Goal: Information Seeking & Learning: Learn about a topic

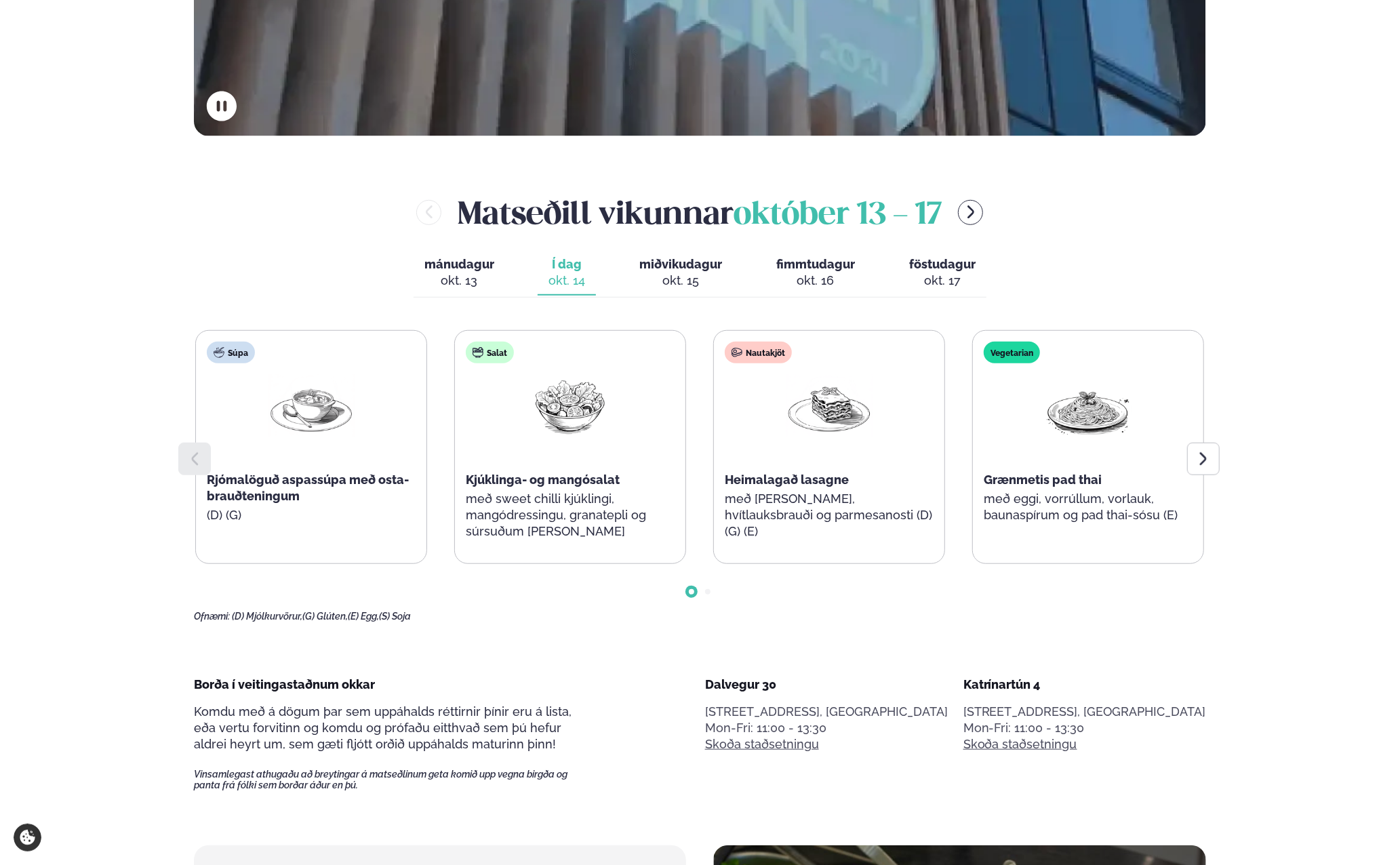
scroll to position [610, 0]
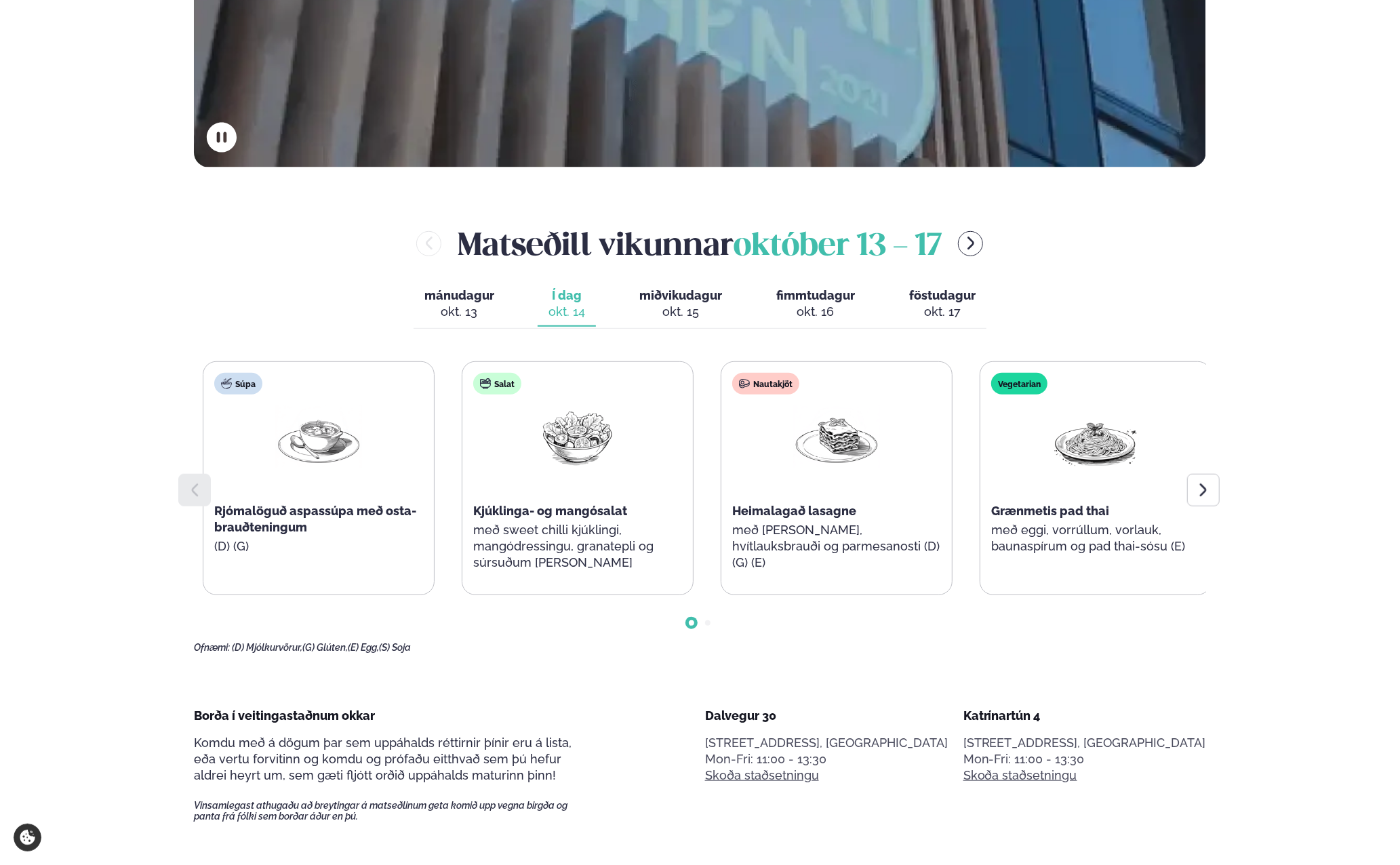
click at [1083, 534] on div "Vegetarian Grænmetis pad thai með eggi, vorrúllum, vorlauk, baunaspírum og pad …" at bounding box center [1095, 470] width 230 height 217
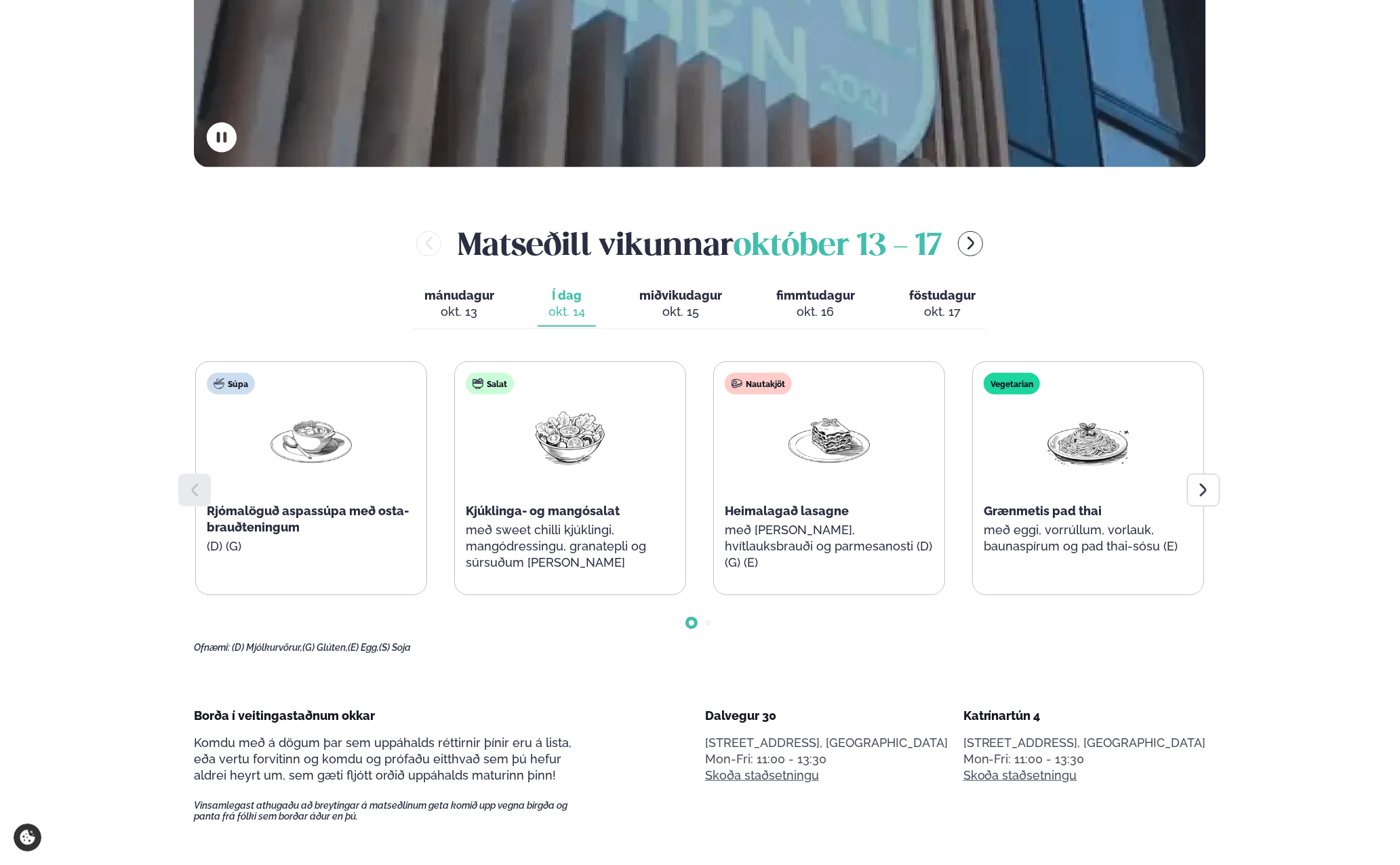
click at [1087, 544] on p "með eggi, vorrúllum, vorlauk, baunaspírum og pad thai-sósu (E)" at bounding box center [1087, 538] width 209 height 33
click at [1200, 492] on icon at bounding box center [1203, 490] width 16 height 16
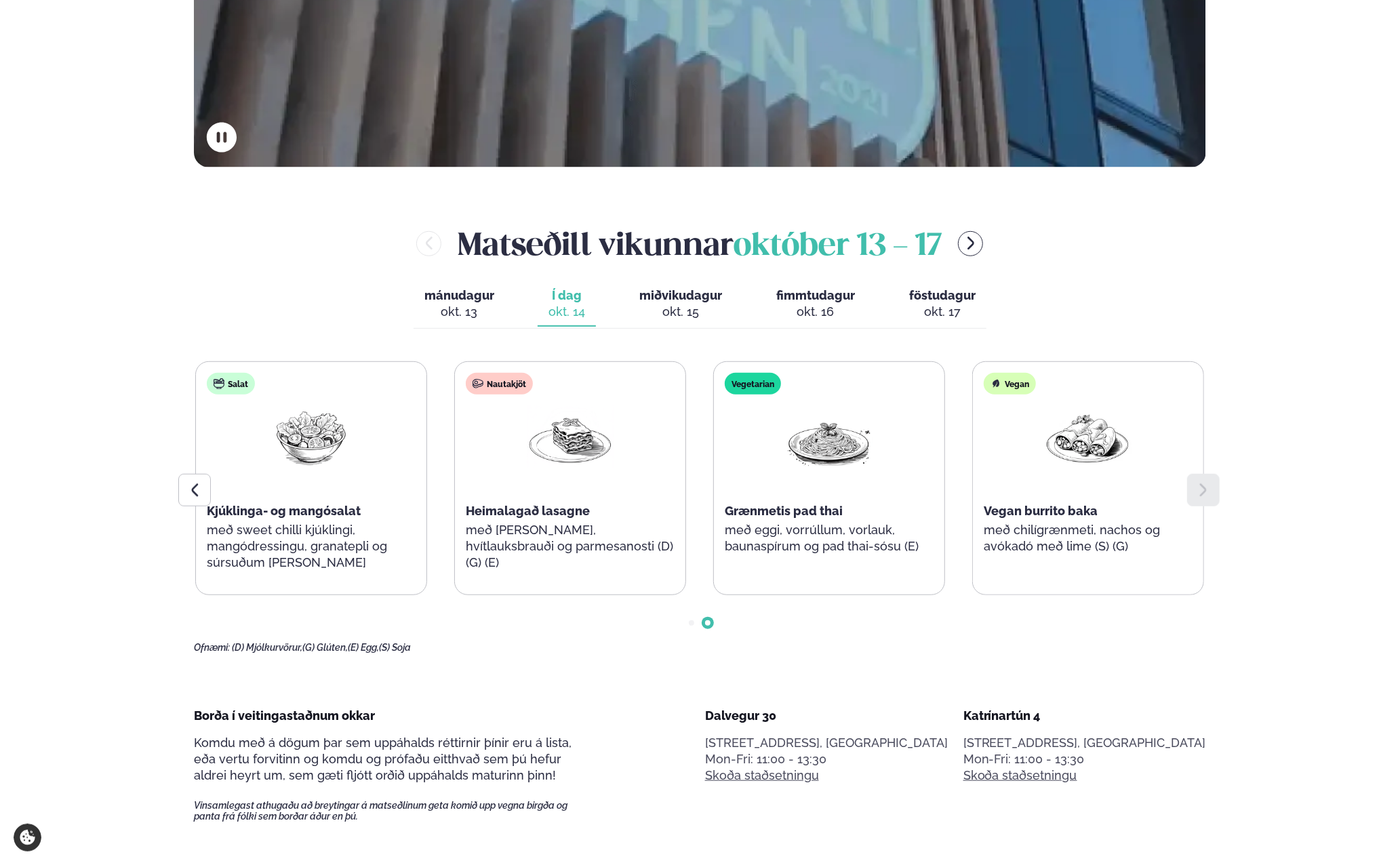
click at [200, 485] on icon at bounding box center [194, 490] width 16 height 16
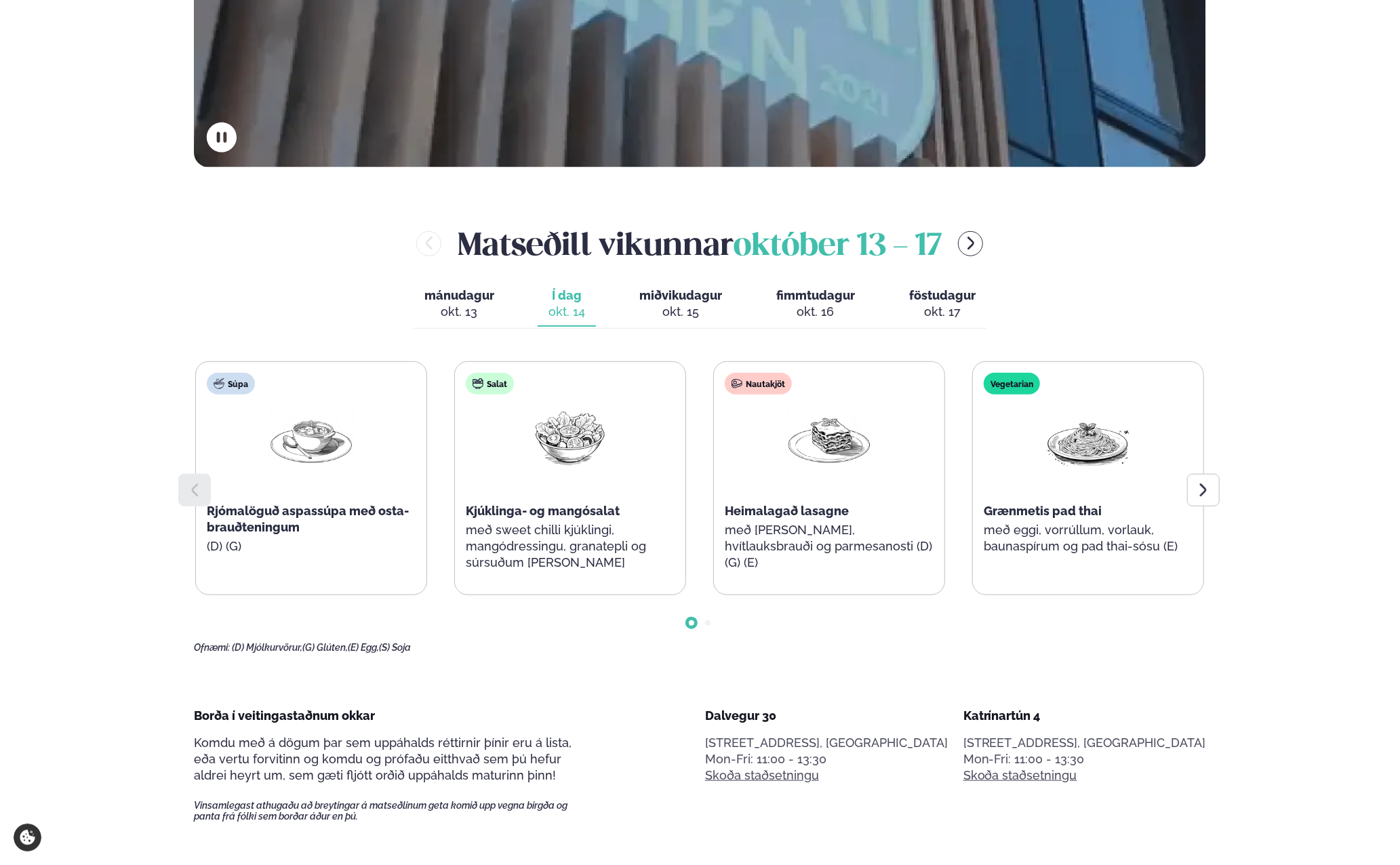
click at [200, 485] on icon at bounding box center [194, 490] width 16 height 16
click at [699, 306] on div "okt. 15" at bounding box center [680, 311] width 83 height 16
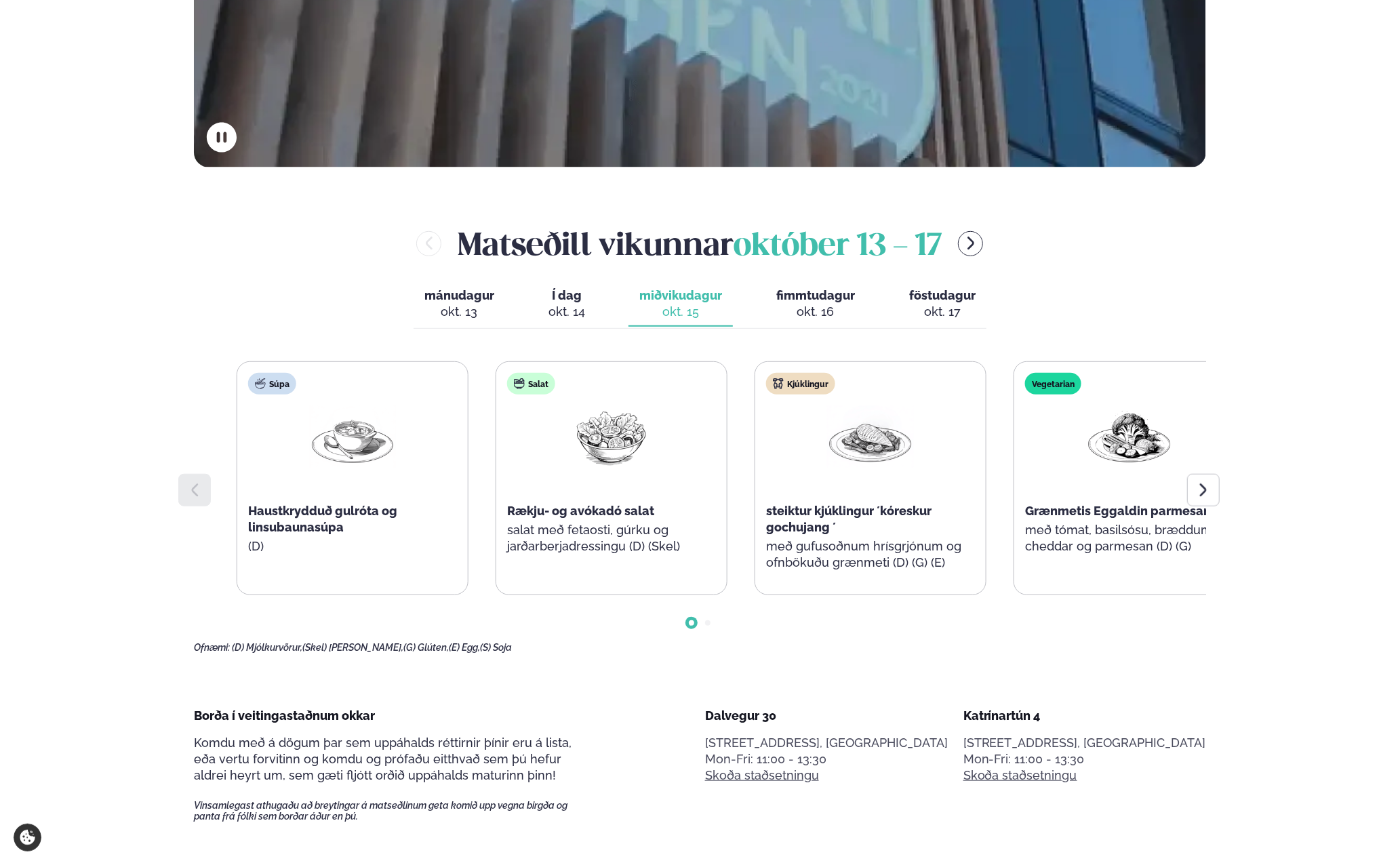
click at [583, 539] on div "Salat Rækju- og avókadó salat salat með fetaosti, gúrku og jarðarberjadressingu…" at bounding box center [611, 470] width 230 height 217
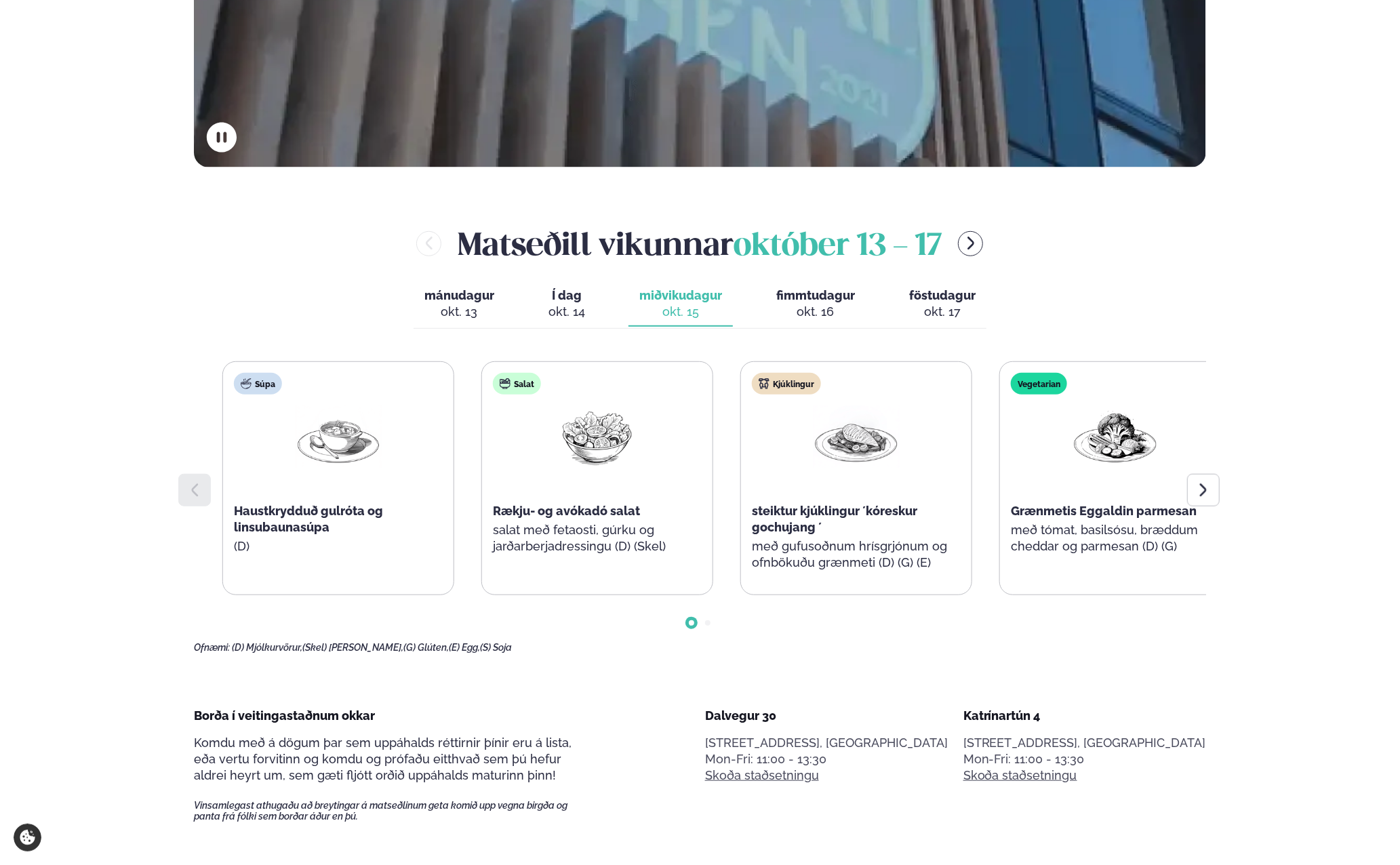
click at [552, 518] on div "Rækju- og avókadó salat" at bounding box center [597, 511] width 209 height 16
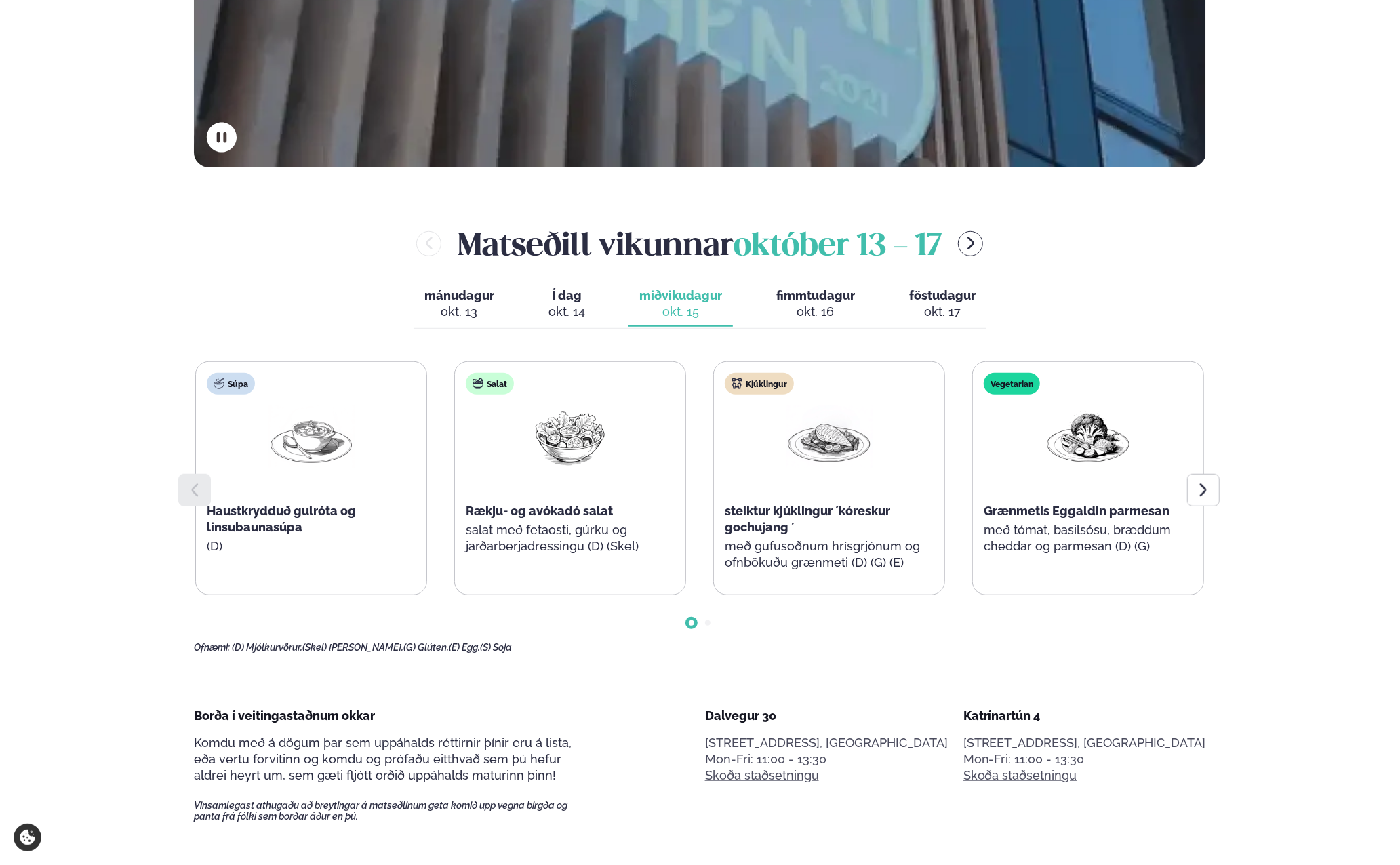
click at [809, 317] on div "okt. 16" at bounding box center [815, 311] width 79 height 16
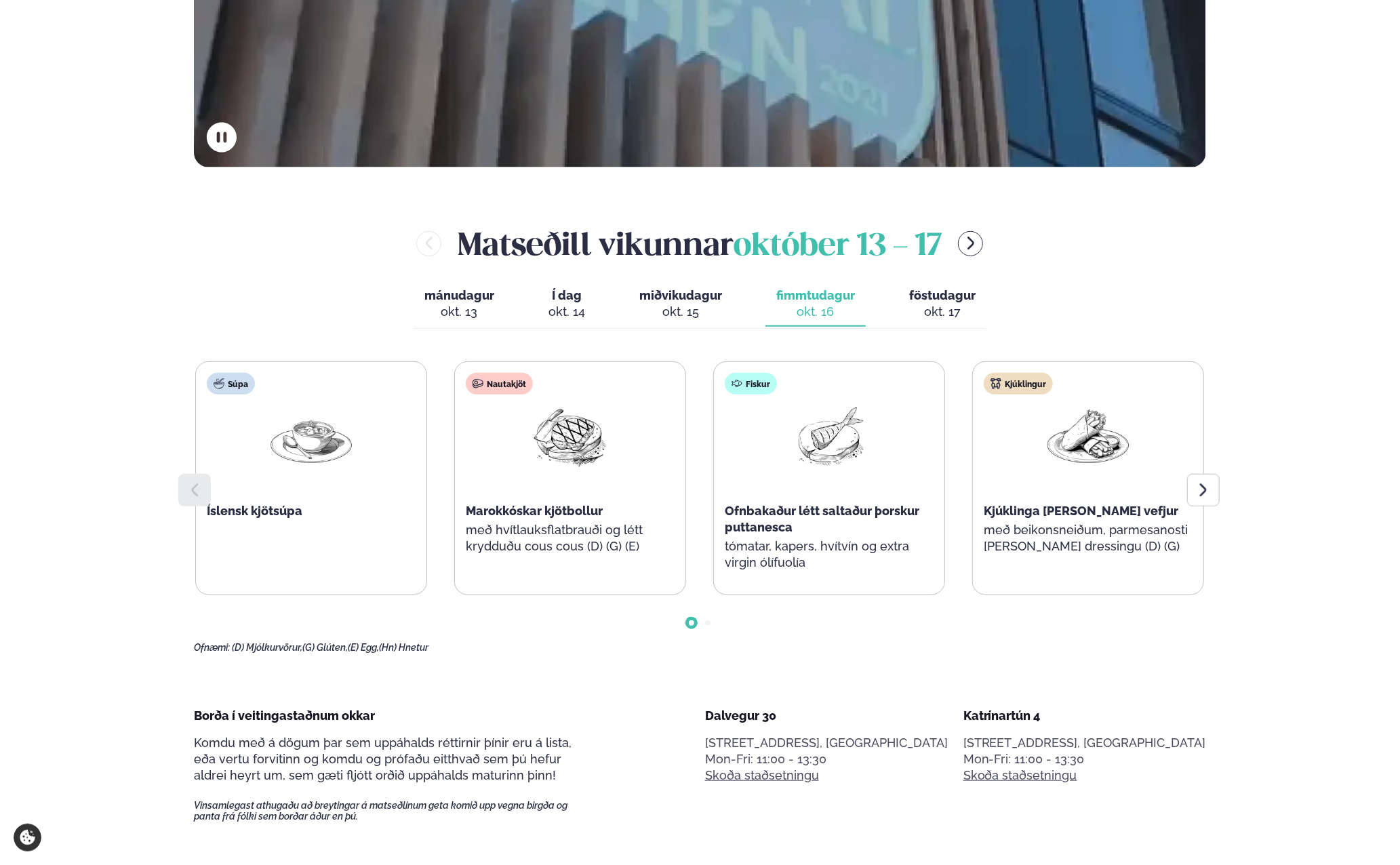
click at [942, 296] on span "föstudagur" at bounding box center [942, 295] width 66 height 14
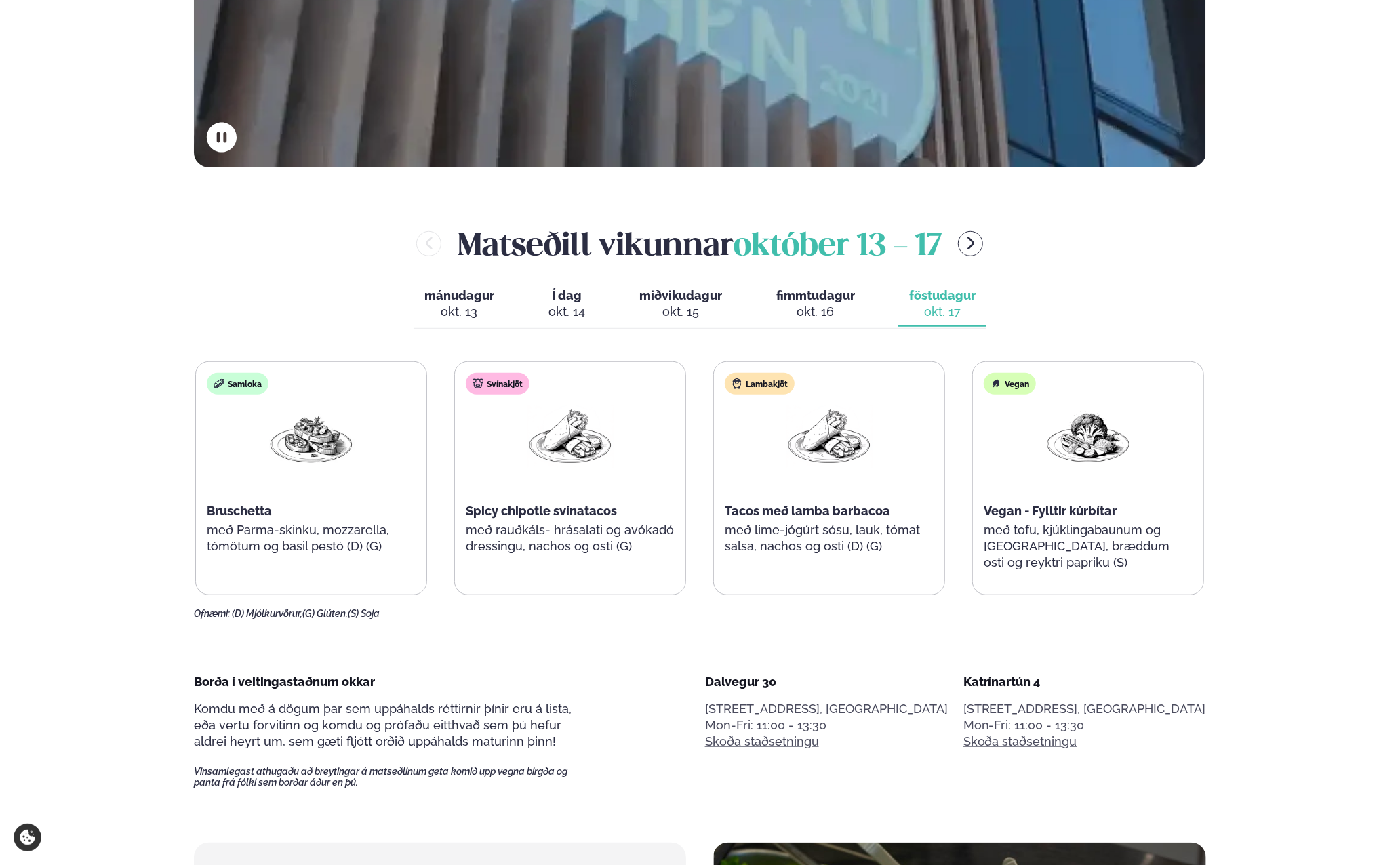
click at [815, 313] on div "okt. 16" at bounding box center [815, 311] width 79 height 16
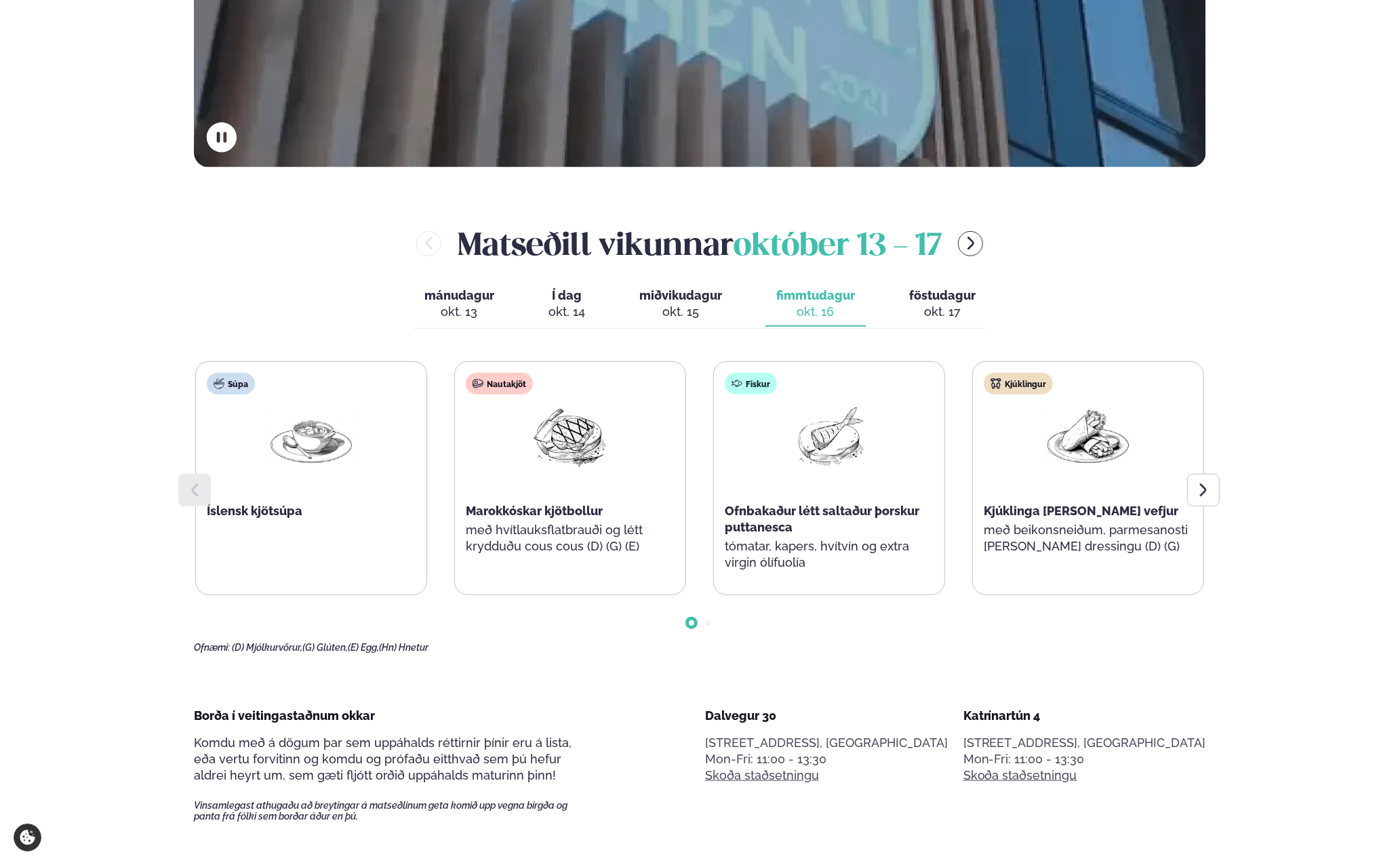
click at [956, 301] on span "föstudagur" at bounding box center [942, 295] width 66 height 14
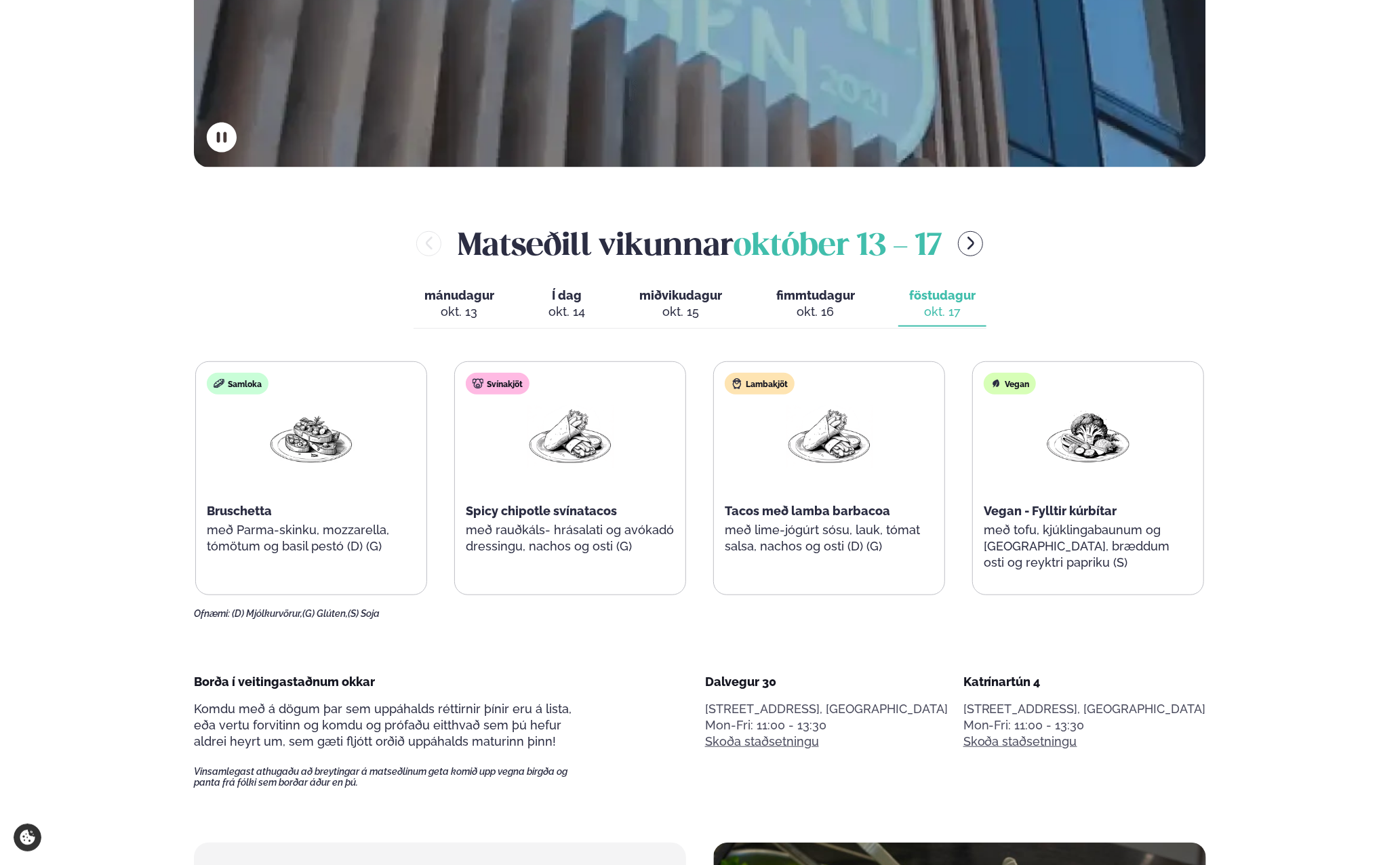
click at [825, 301] on span "fimmtudagur" at bounding box center [815, 295] width 79 height 14
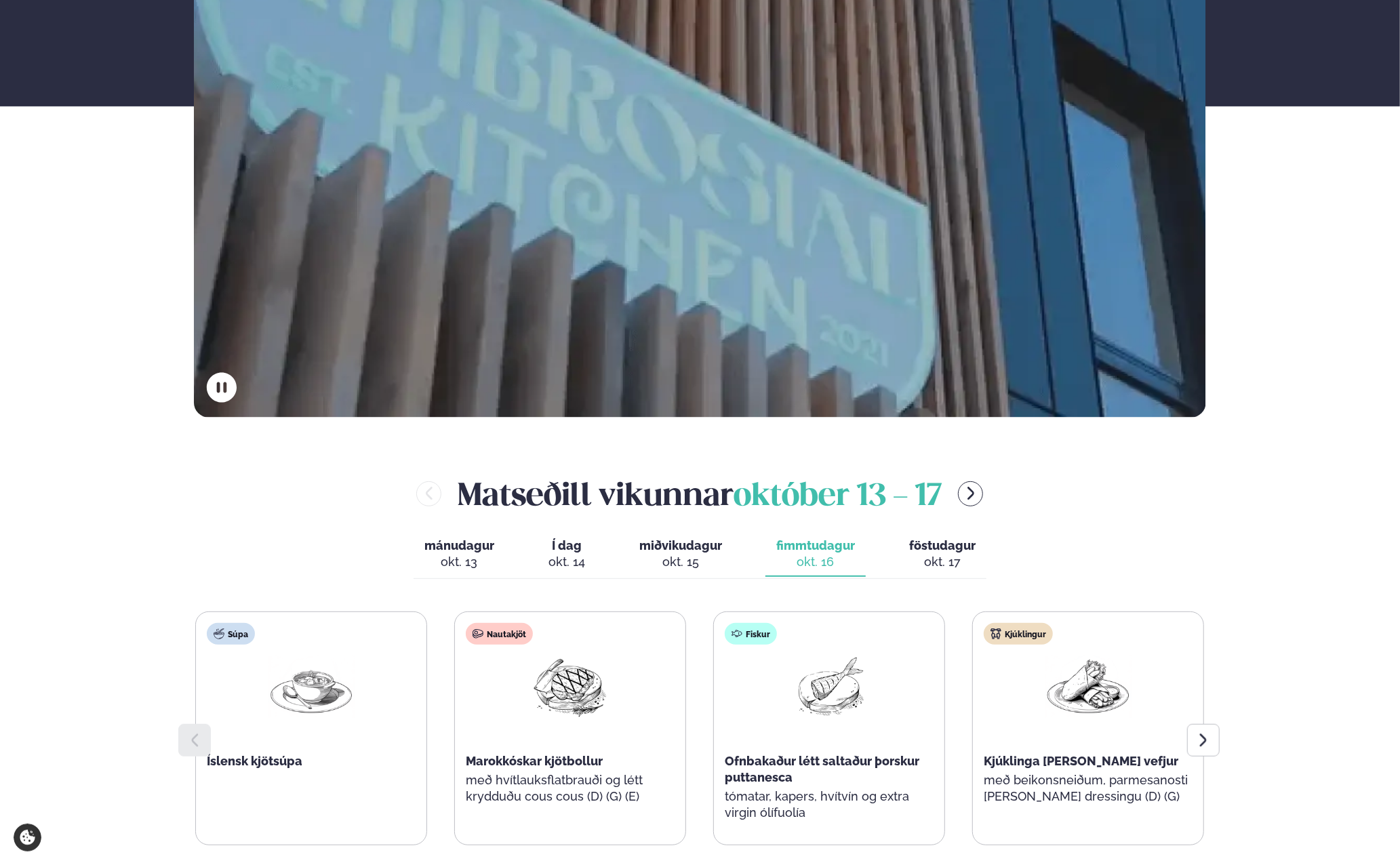
scroll to position [339, 0]
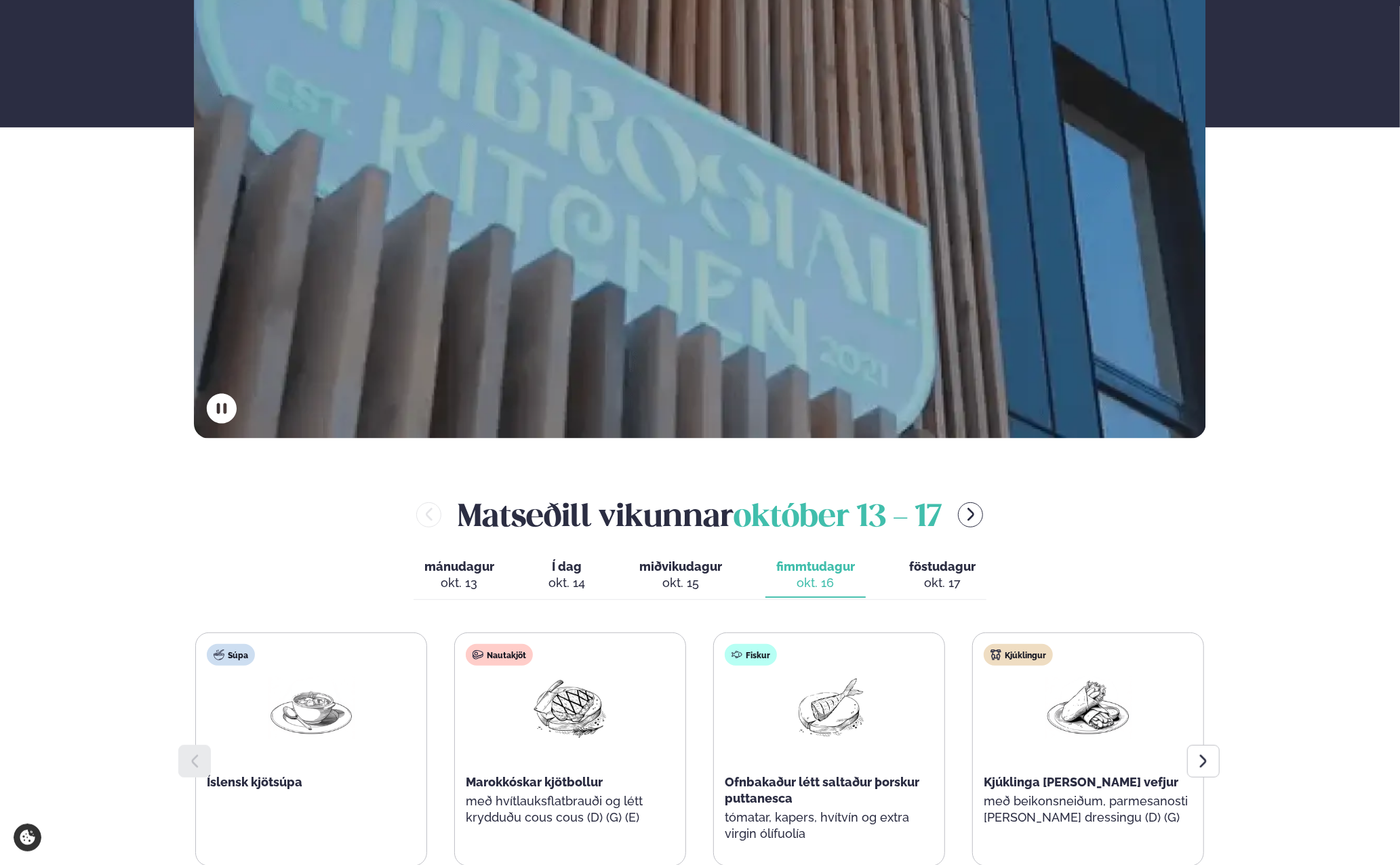
drag, startPoint x: 856, startPoint y: 429, endPoint x: 804, endPoint y: 460, distance: 60.5
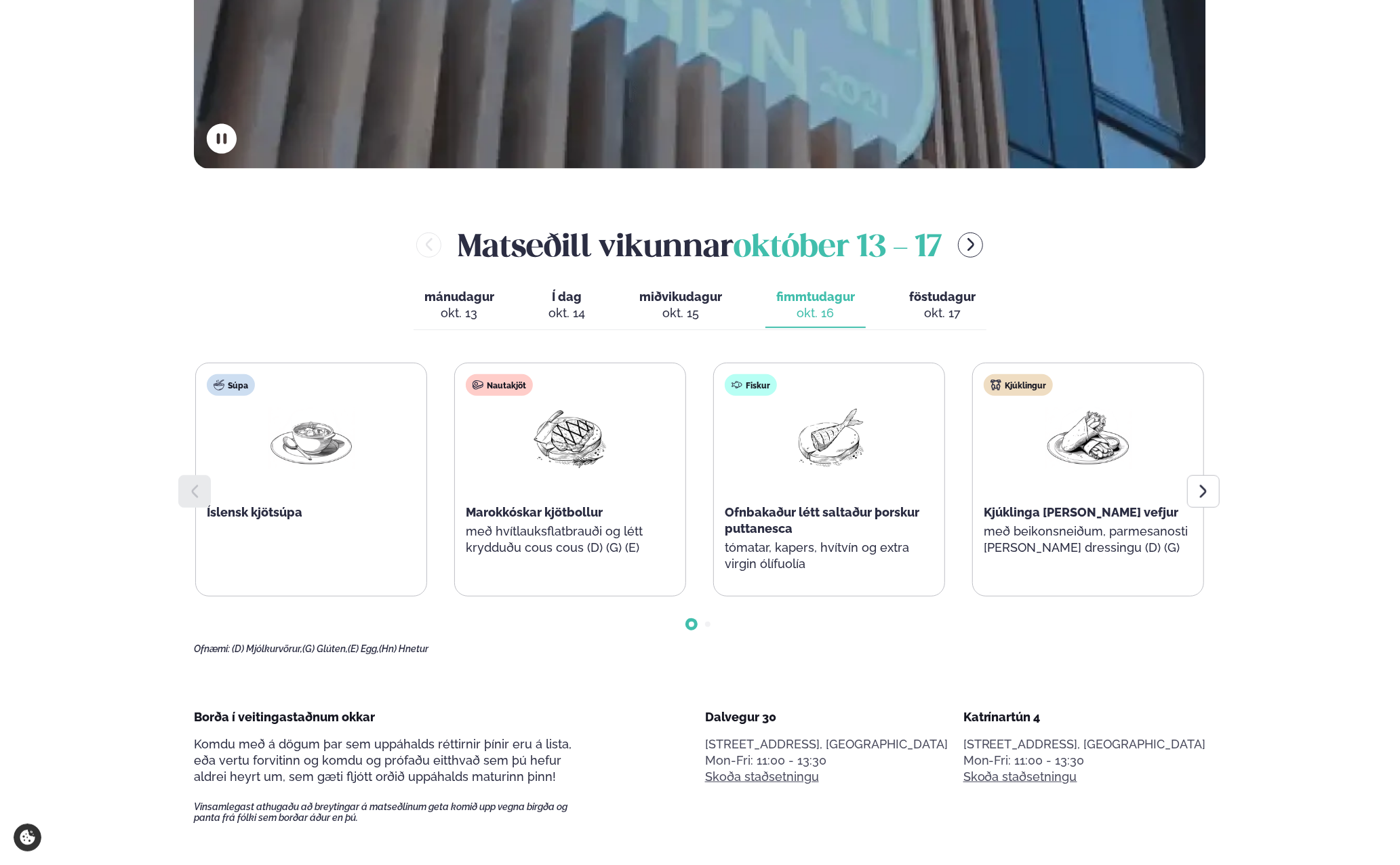
scroll to position [610, 0]
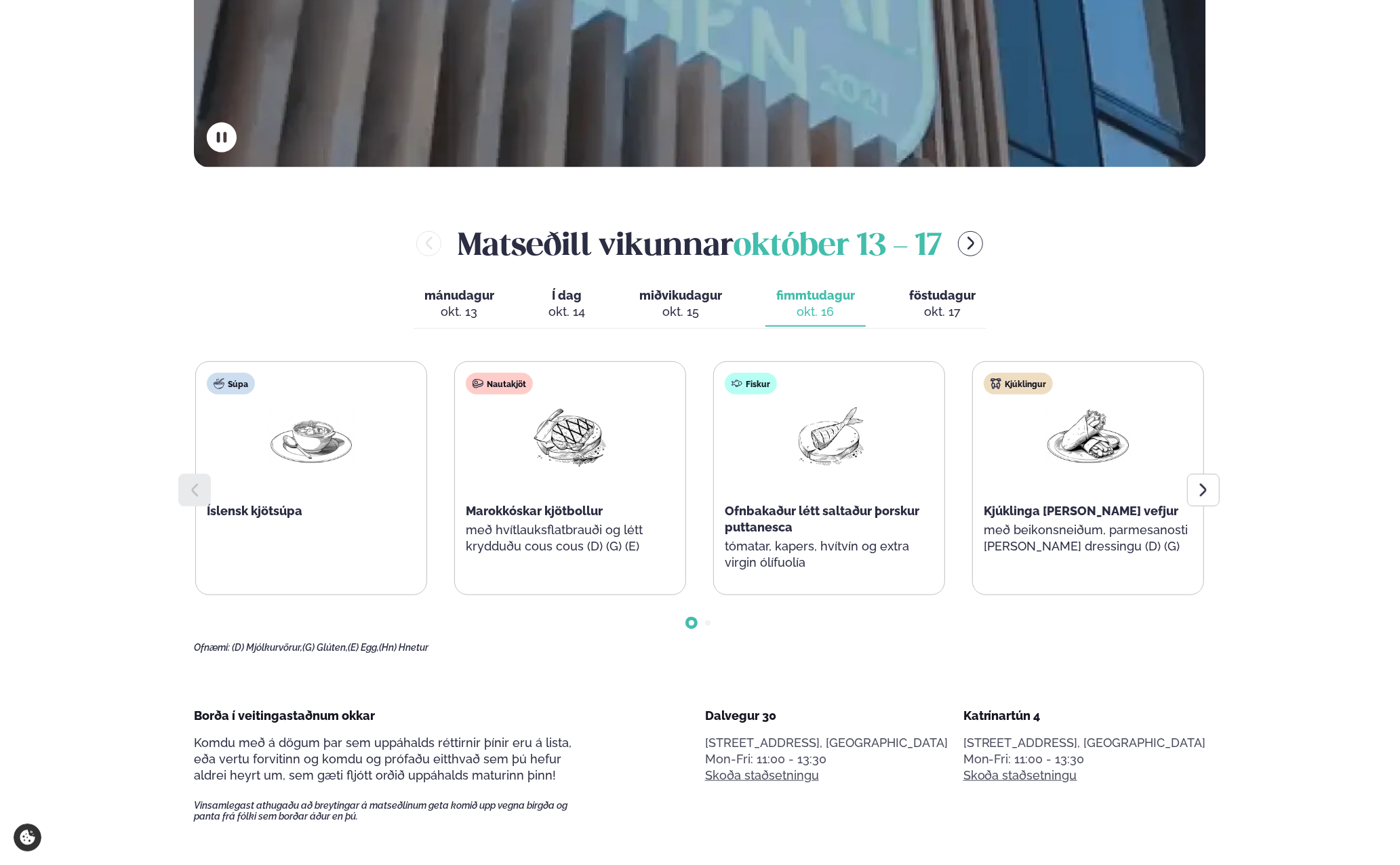
click at [691, 319] on div "okt. 15" at bounding box center [680, 311] width 83 height 16
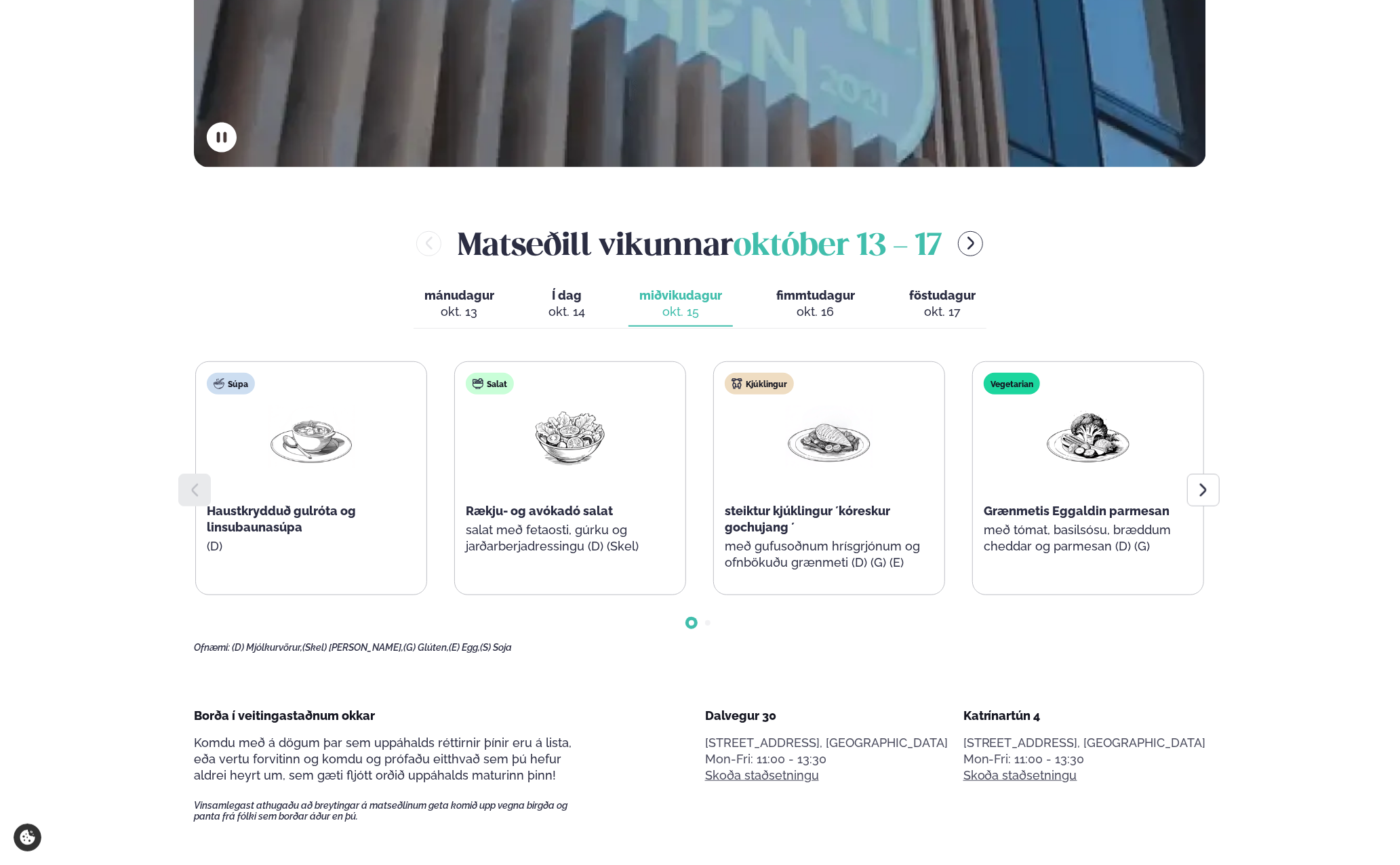
click at [924, 297] on span "föstudagur" at bounding box center [942, 295] width 66 height 14
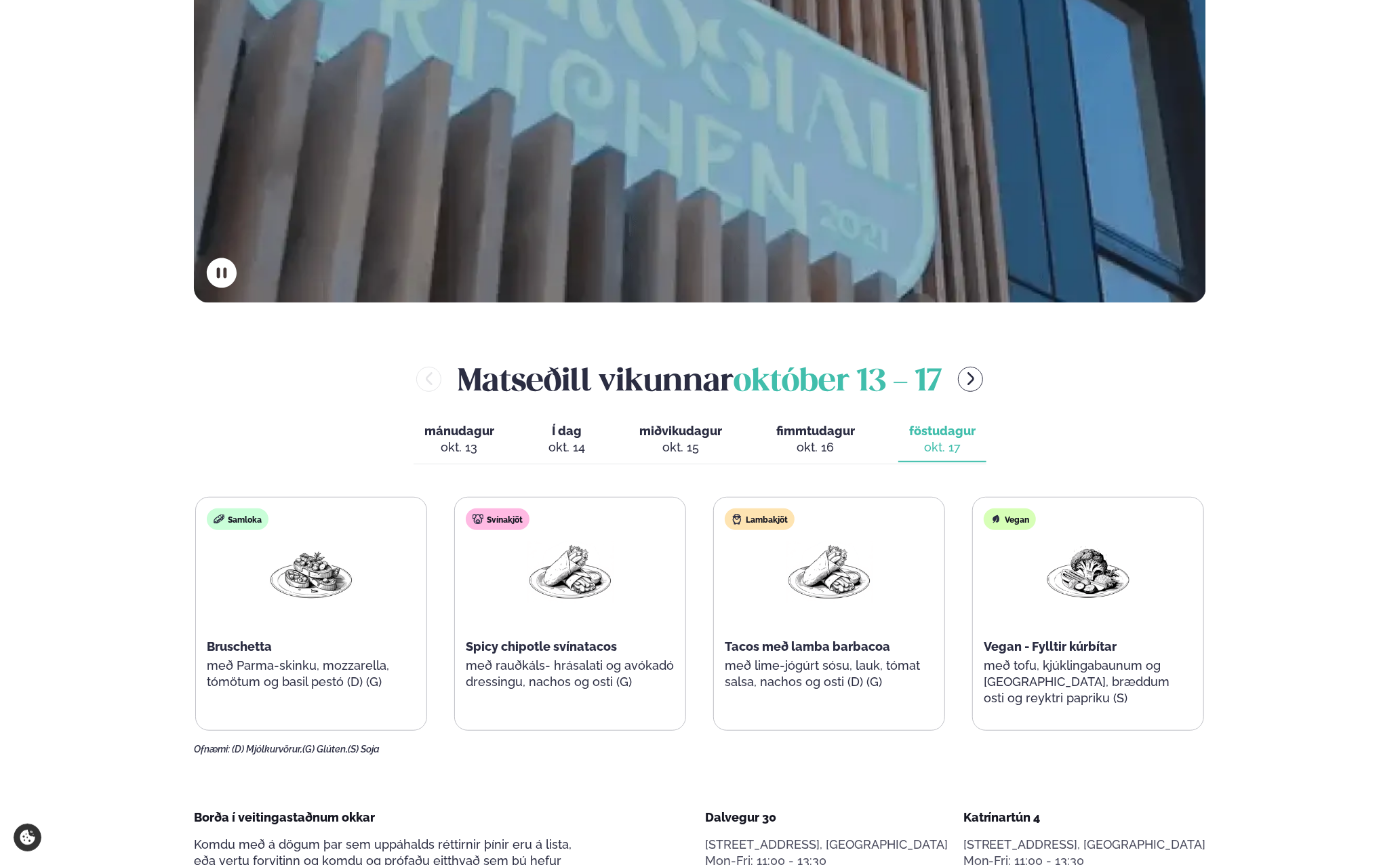
scroll to position [407, 0]
